Goal: Information Seeking & Learning: Learn about a topic

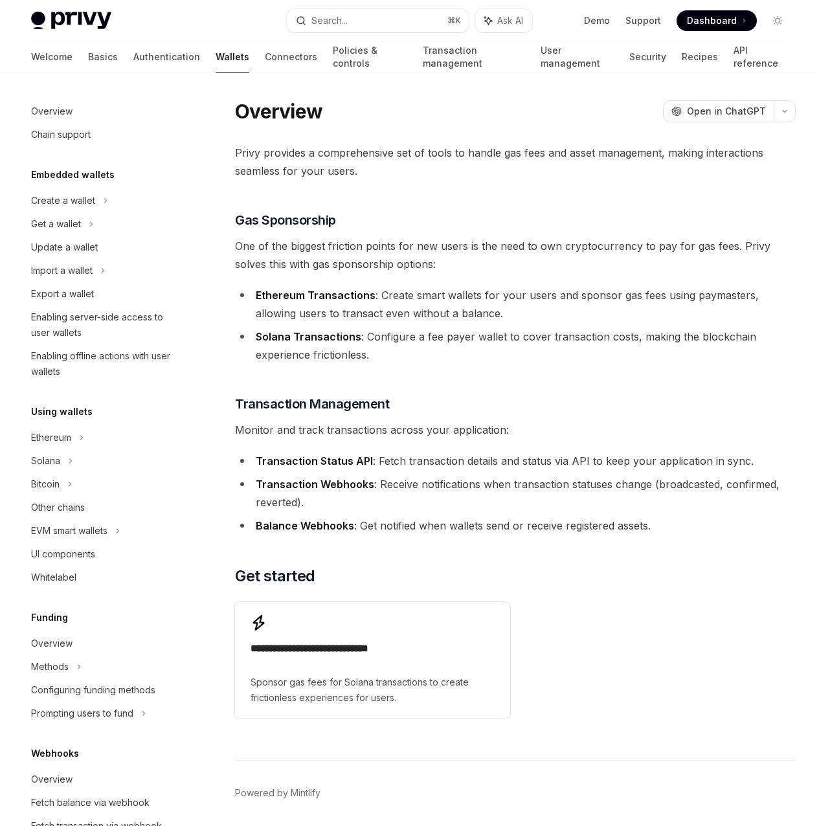
click at [405, 427] on div "Privy provides a comprehensive set of tools to handle gas fees and asset manage…" at bounding box center [515, 434] width 561 height 580
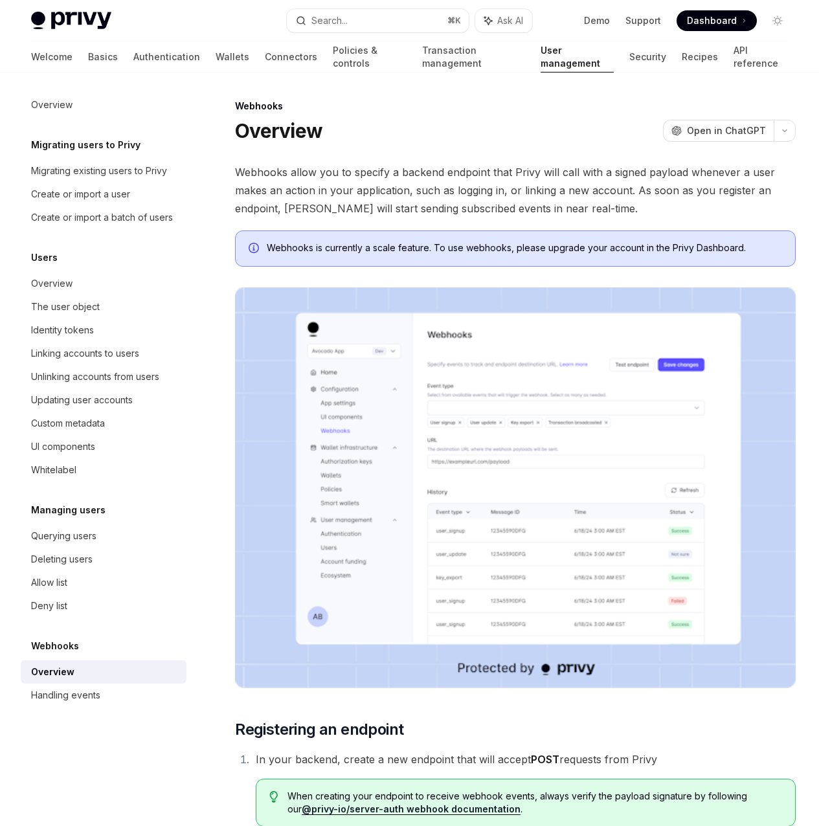
click at [0, 0] on div "On this page Registering an endpoint Testing the webhook endpoint Retry behavio…" at bounding box center [0, 0] width 0 height 0
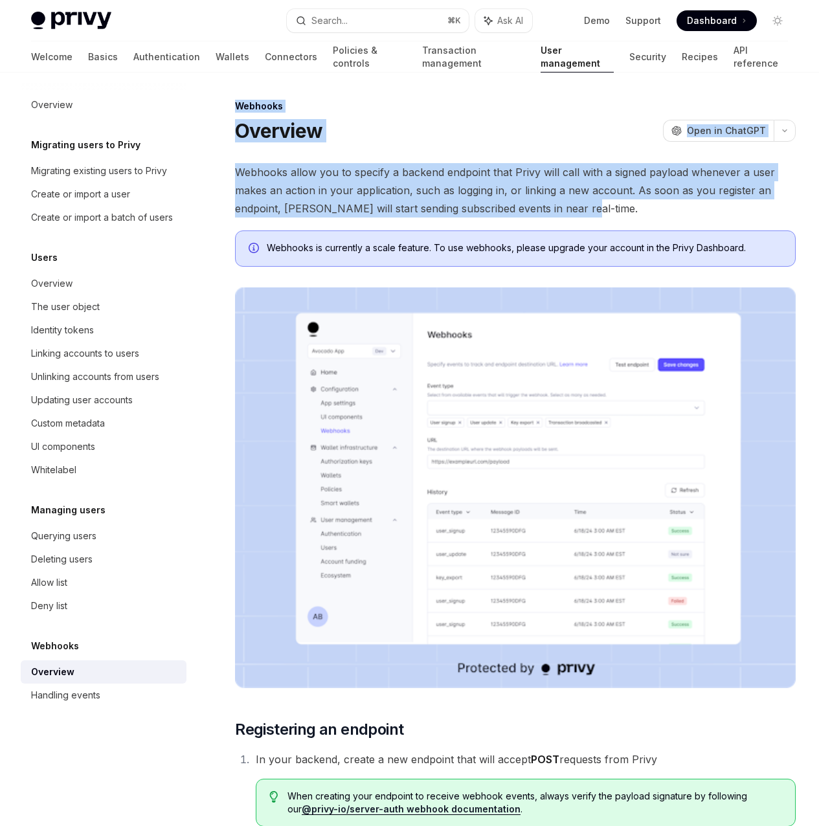
drag, startPoint x: 375, startPoint y: 244, endPoint x: 234, endPoint y: 85, distance: 212.3
drag, startPoint x: 410, startPoint y: 247, endPoint x: 220, endPoint y: 174, distance: 203.3
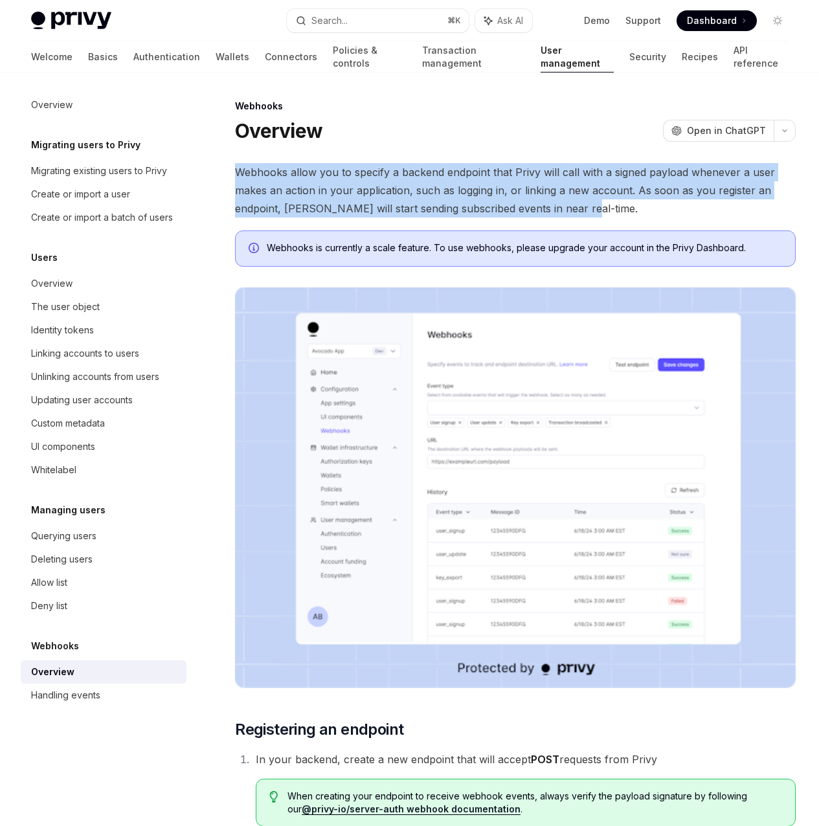
click at [337, 212] on span "Webhooks allow you to specify a backend endpoint that Privy will call with a si…" at bounding box center [515, 190] width 561 height 54
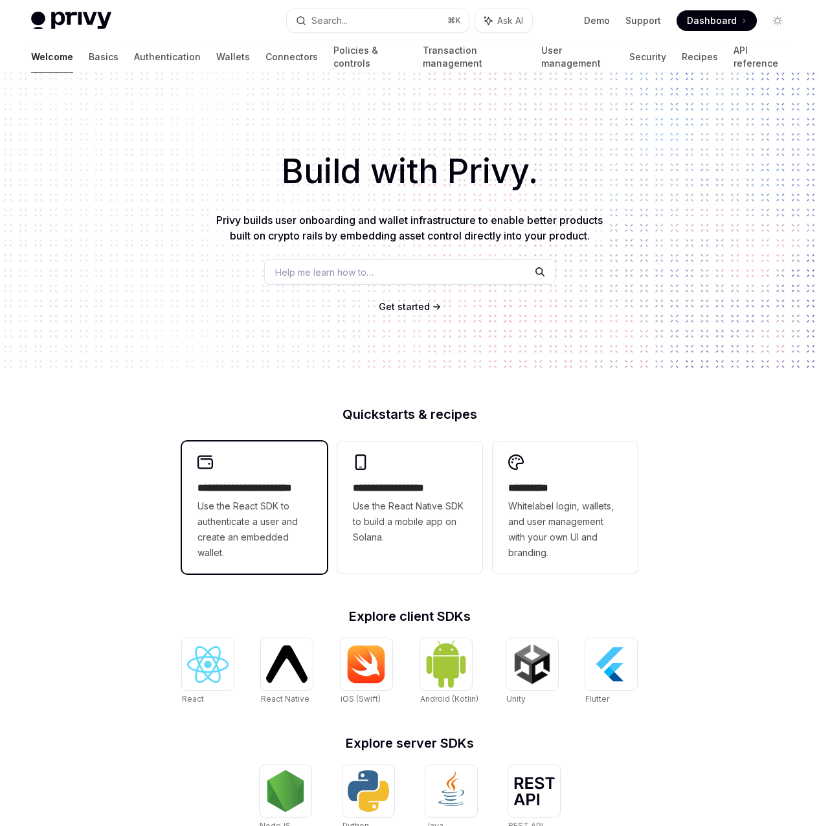
click at [219, 479] on div "**********" at bounding box center [254, 507] width 145 height 132
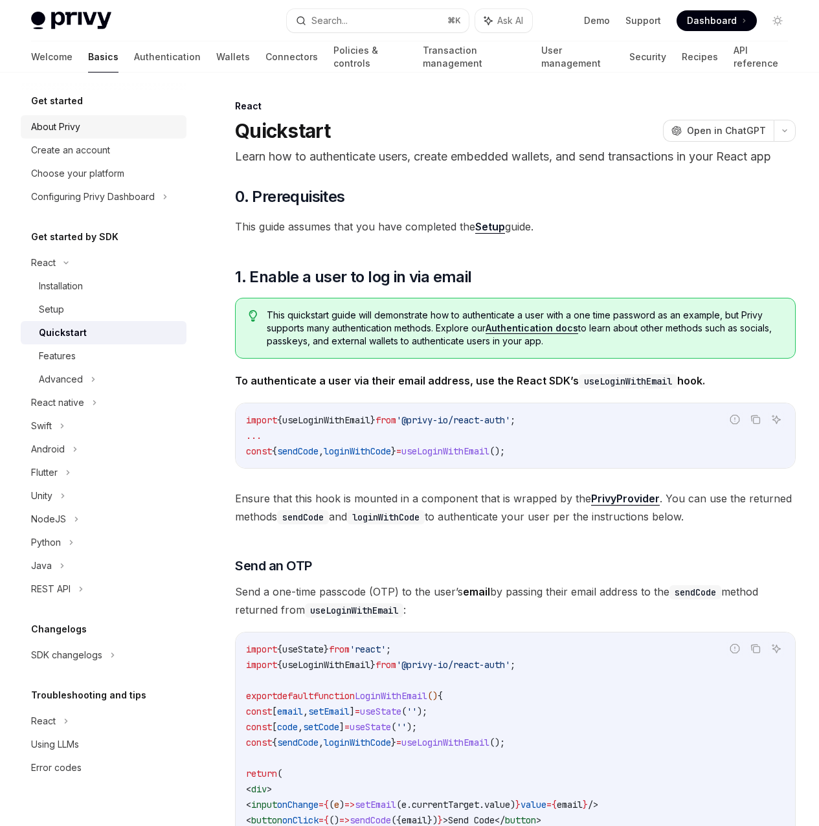
click at [48, 131] on div "About Privy" at bounding box center [55, 127] width 49 height 16
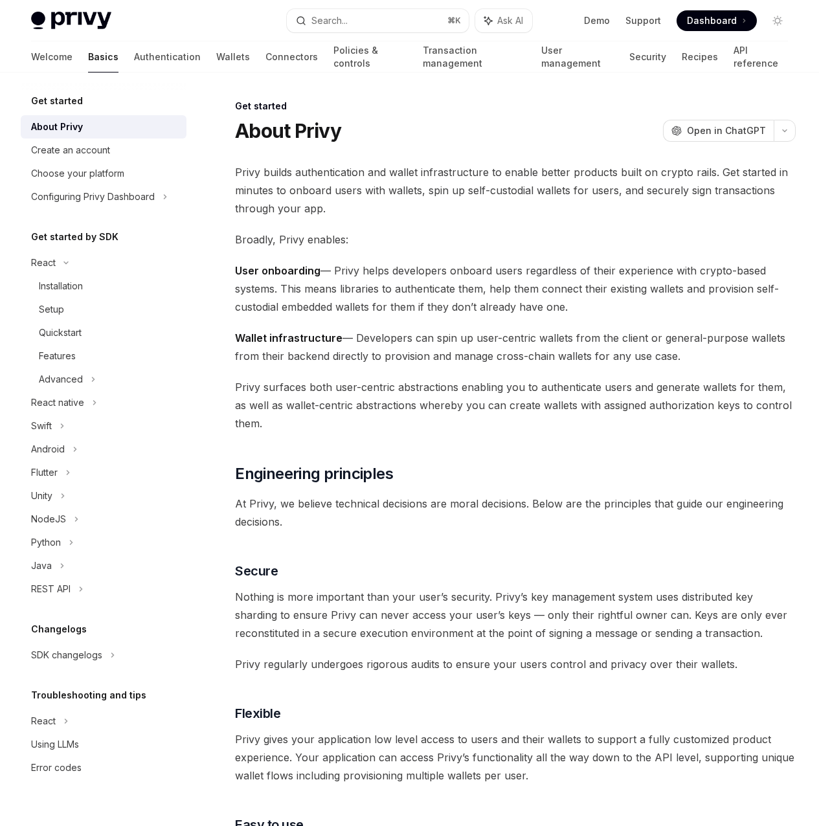
click at [67, 14] on img at bounding box center [71, 21] width 80 height 18
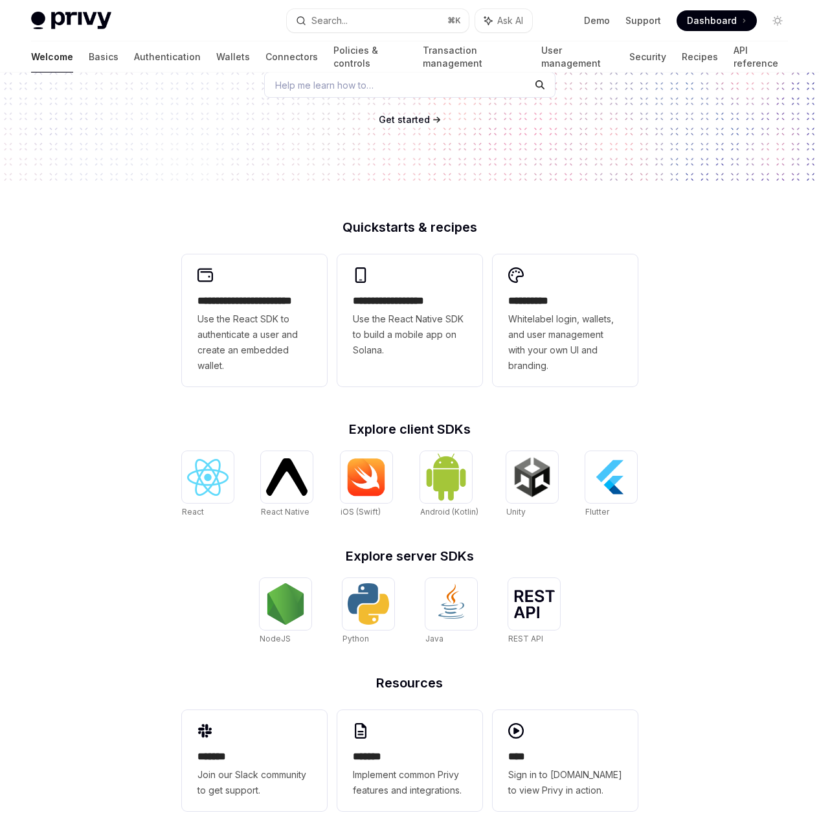
scroll to position [203, 0]
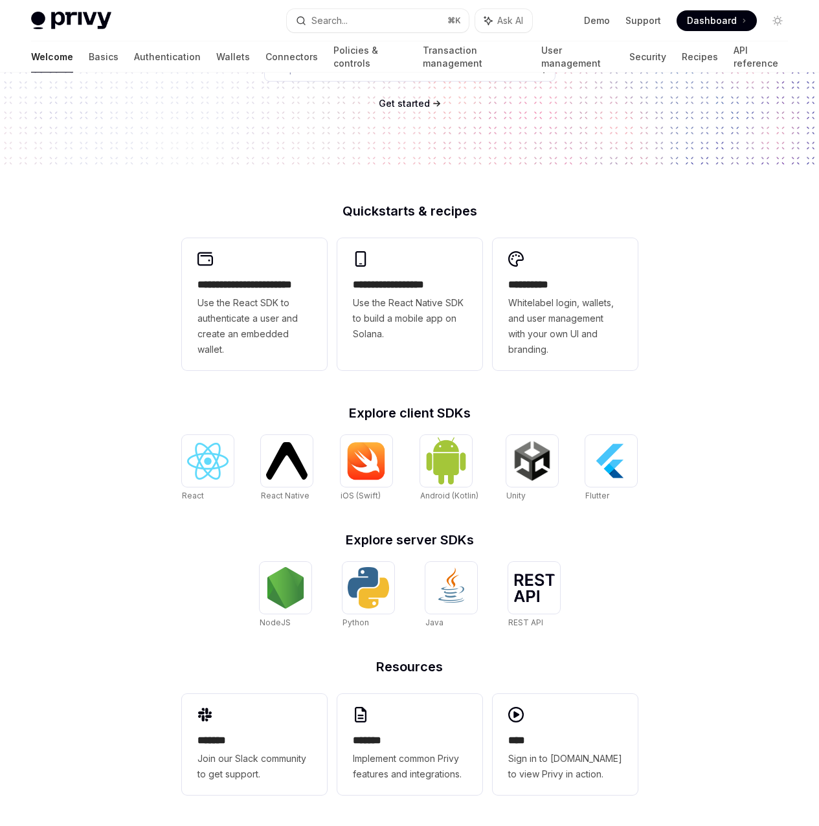
click at [737, 320] on div "**********" at bounding box center [409, 347] width 819 height 957
click at [63, 21] on img at bounding box center [71, 21] width 80 height 18
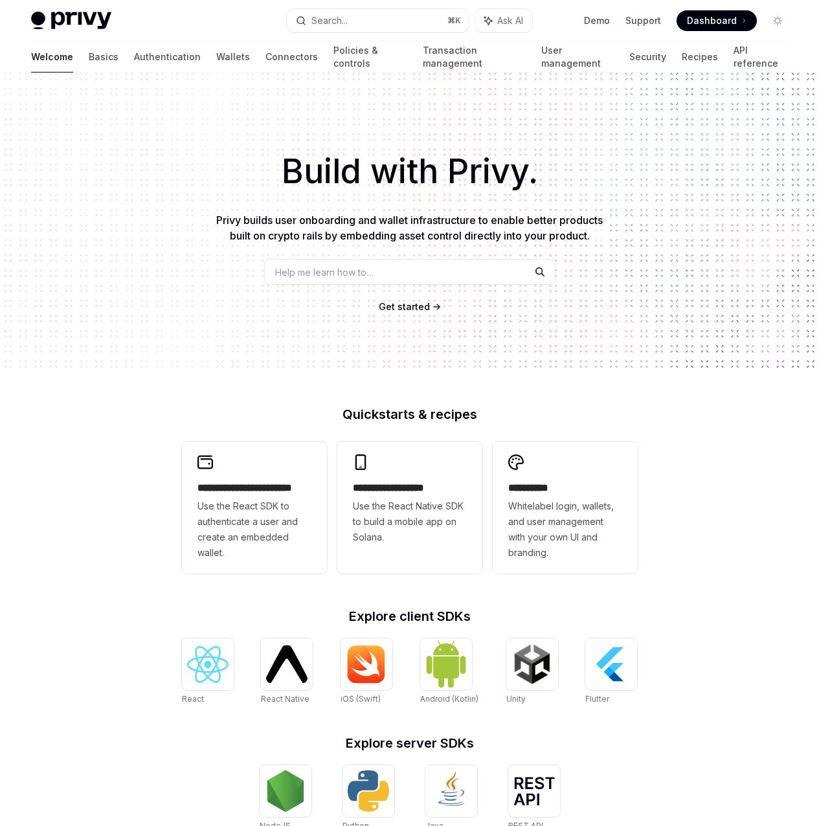
click at [87, 155] on h1 "Build with Privy." at bounding box center [409, 171] width 777 height 50
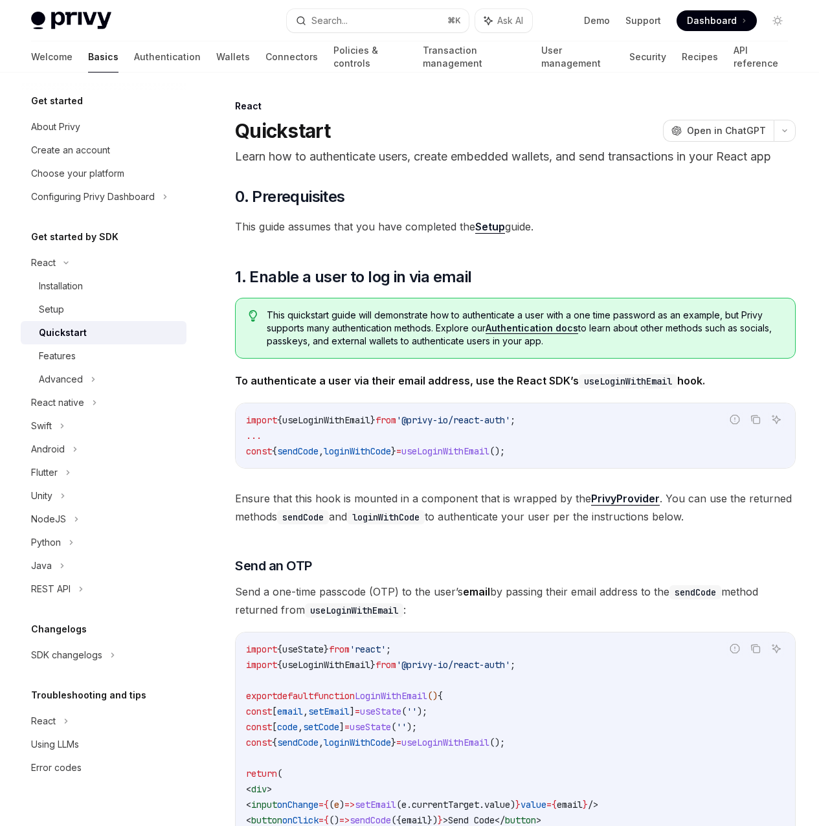
type textarea "*"
